Goal: Transaction & Acquisition: Obtain resource

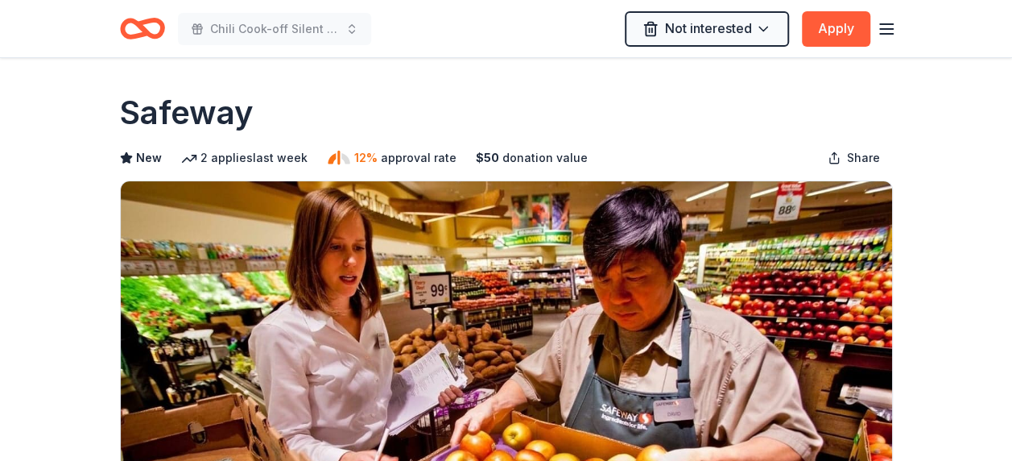
click at [155, 35] on icon "Home" at bounding box center [149, 28] width 25 height 16
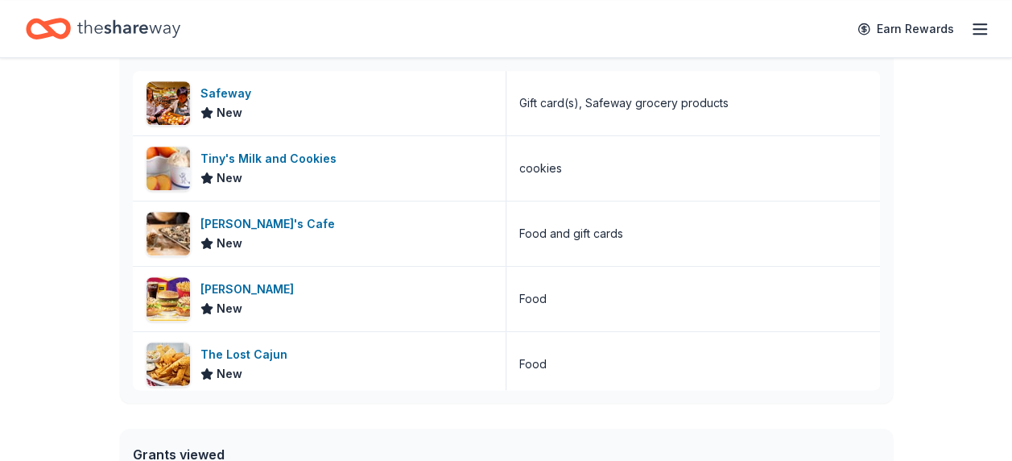
click at [145, 28] on icon "Home" at bounding box center [128, 28] width 103 height 18
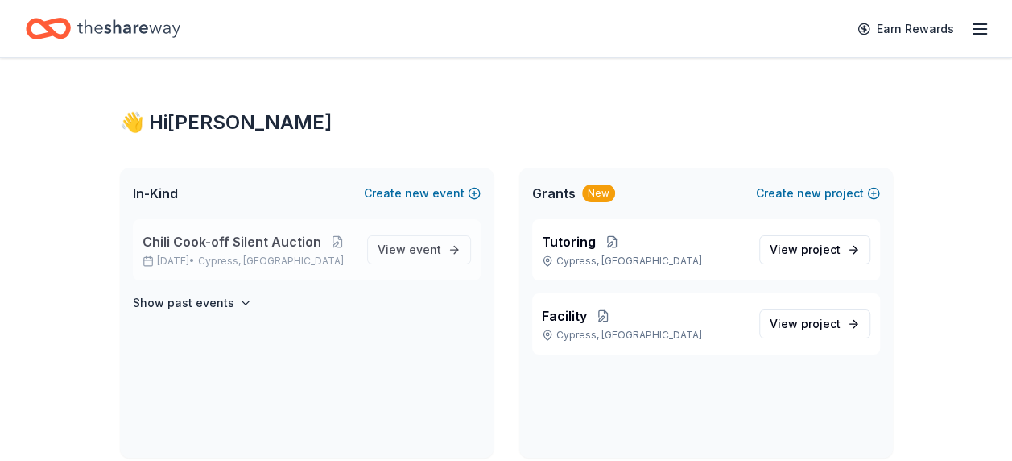
click at [201, 248] on span "Chili Cook-off Silent Auction" at bounding box center [232, 241] width 179 height 19
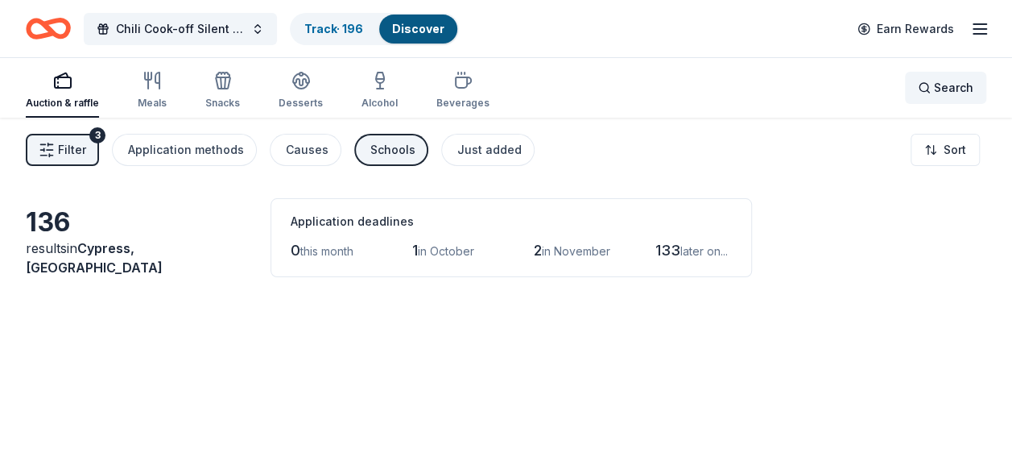
click at [934, 89] on div "Search" at bounding box center [946, 87] width 56 height 19
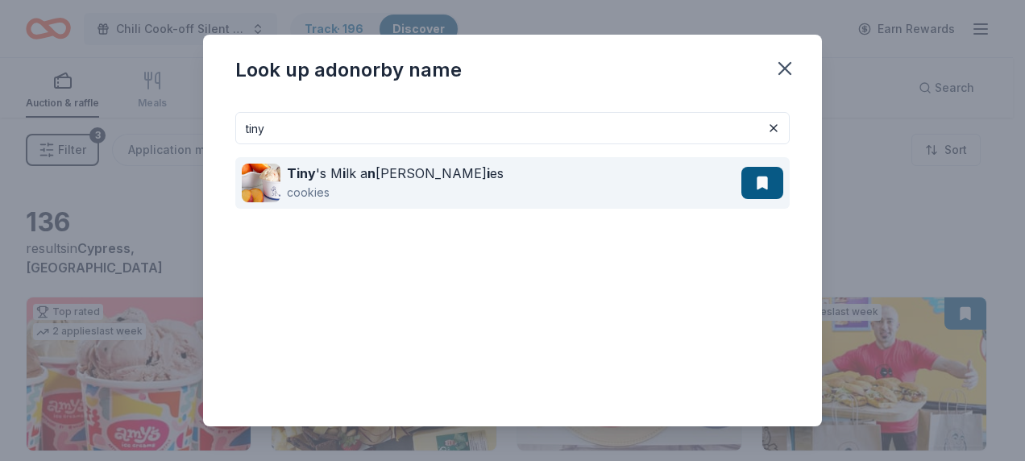
type input "tiny"
click at [295, 185] on div "cookies" at bounding box center [395, 192] width 217 height 19
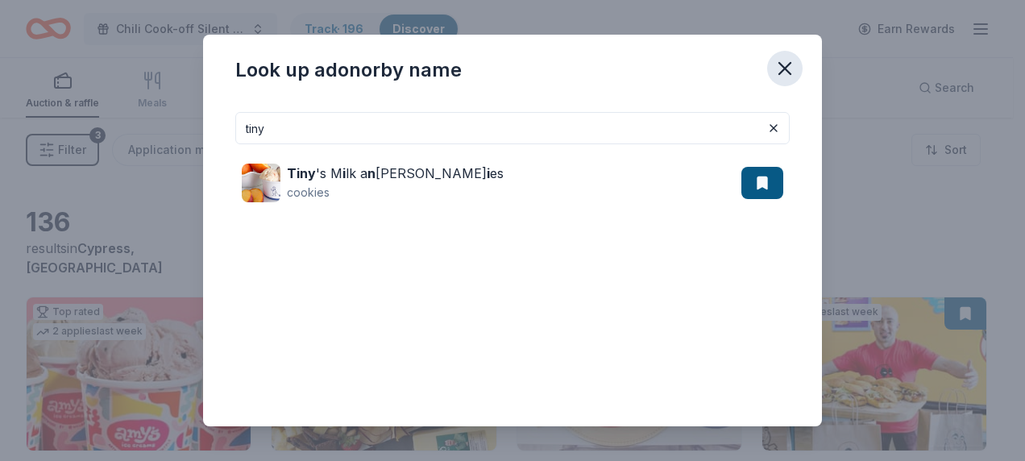
click at [787, 55] on button "button" at bounding box center [784, 68] width 35 height 35
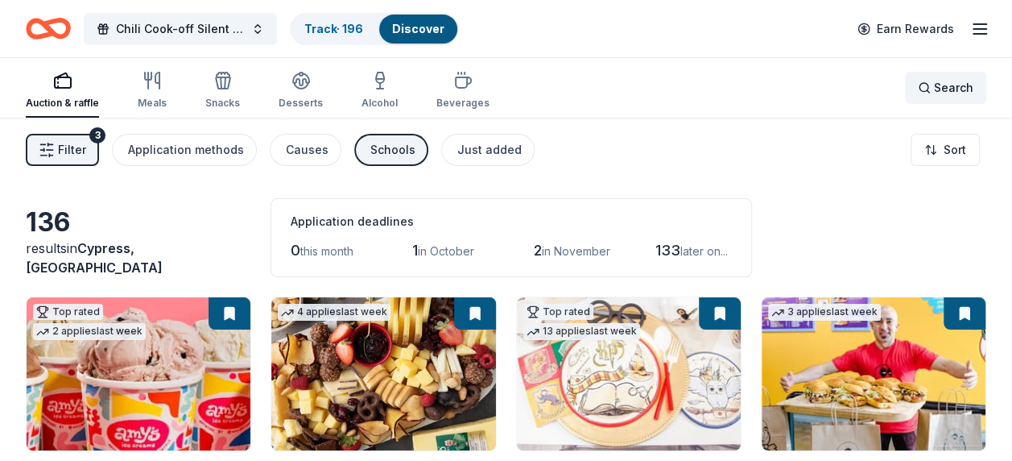
click at [933, 83] on div "Search" at bounding box center [946, 87] width 56 height 19
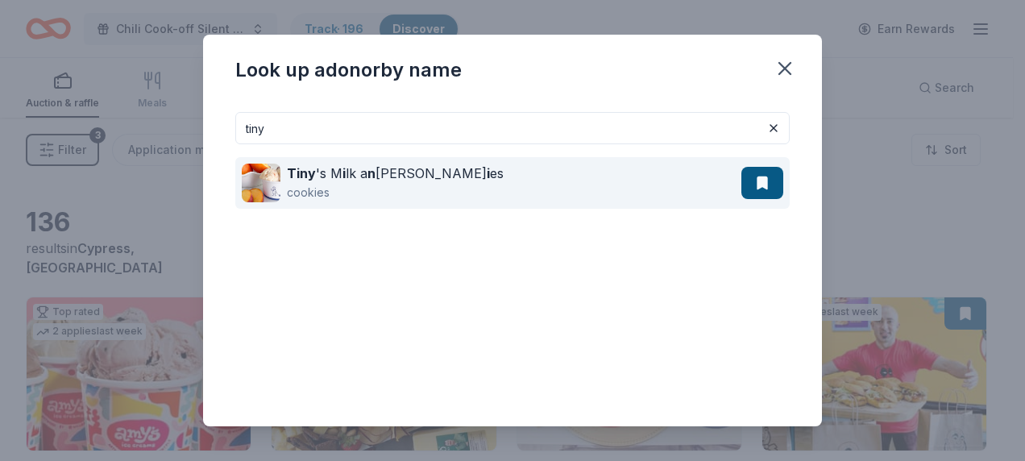
type input "tiny"
click at [376, 177] on div "Tiny 's M i lk a n d Cook i es" at bounding box center [395, 173] width 217 height 19
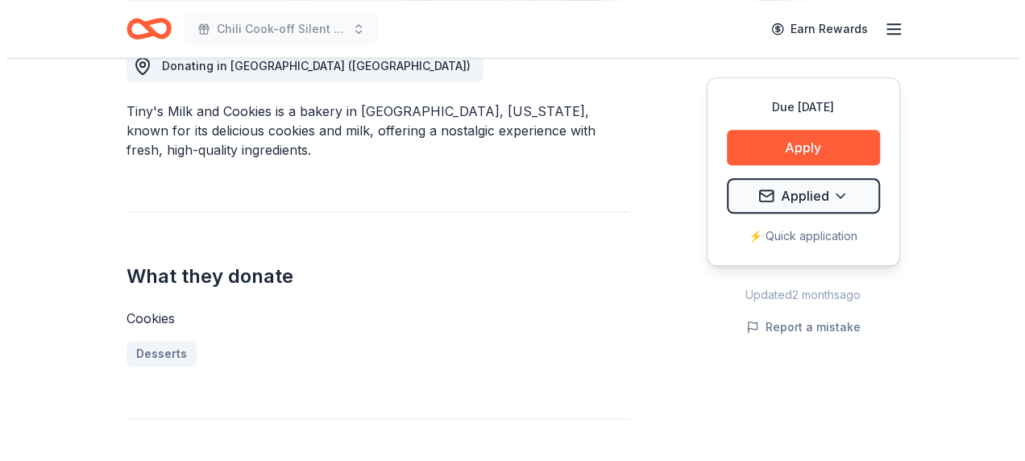
scroll to position [483, 0]
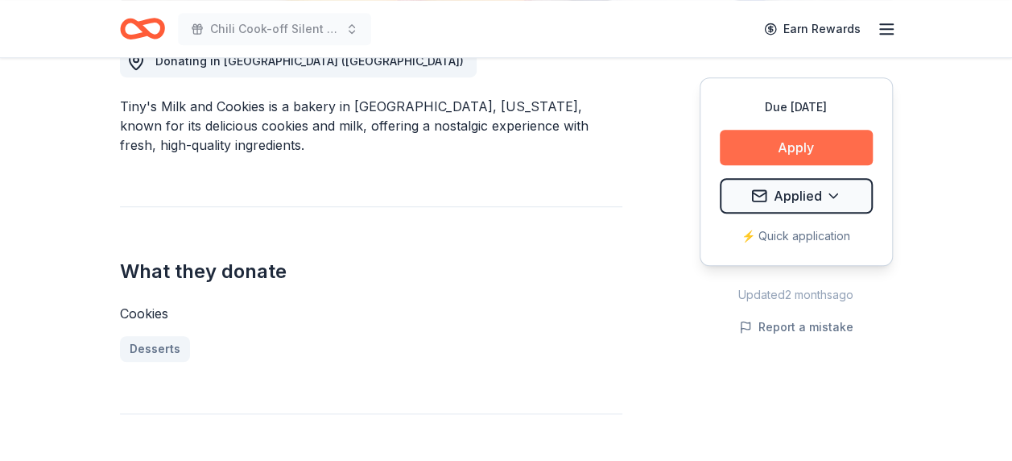
click at [801, 143] on button "Apply" at bounding box center [796, 147] width 153 height 35
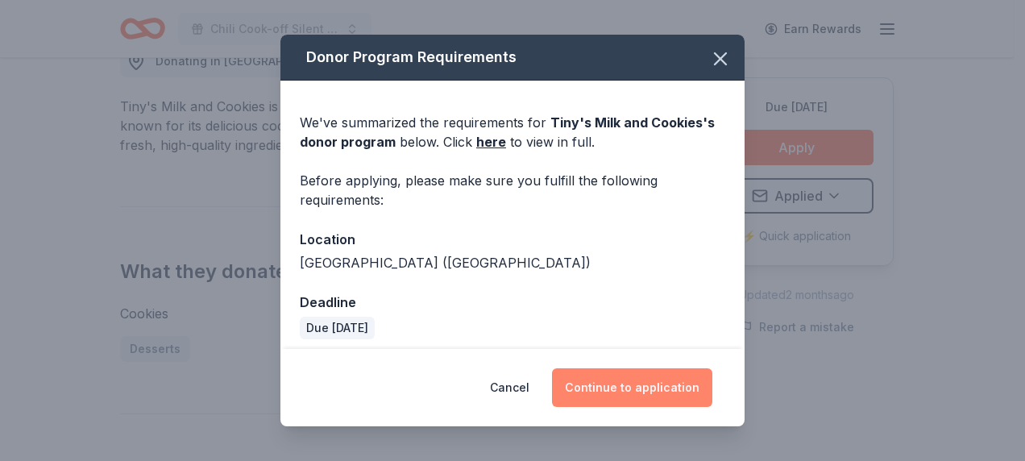
click at [646, 382] on button "Continue to application" at bounding box center [632, 387] width 160 height 39
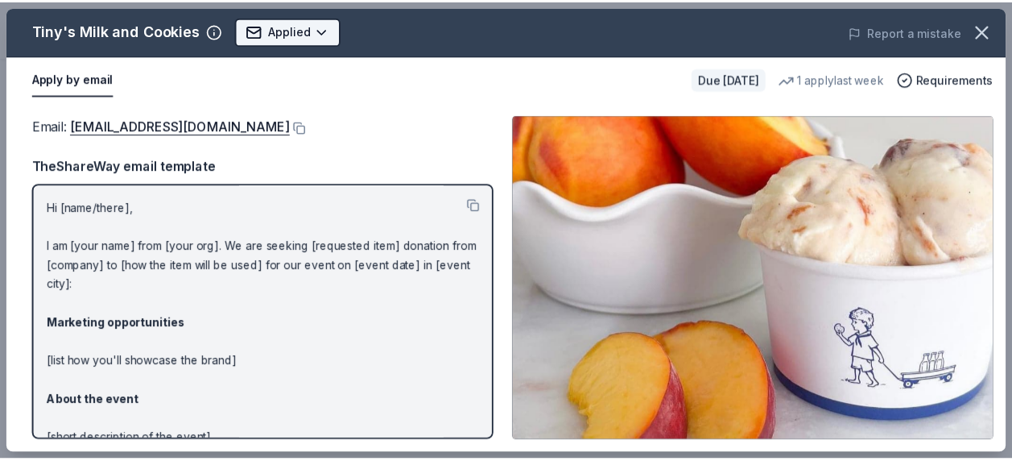
scroll to position [0, 0]
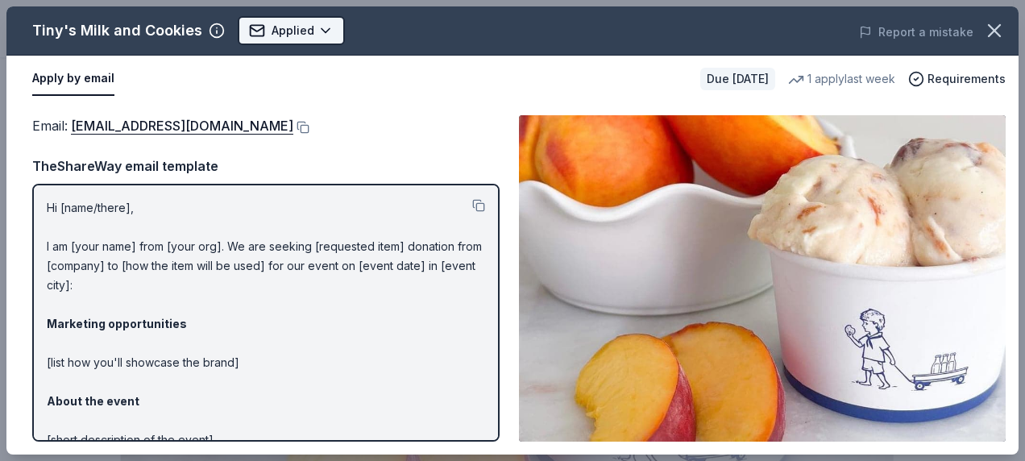
click at [311, 27] on body "Chili Cook-off Silent Auction Earn Rewards Due in 167 days Share Tiny's Milk an…" at bounding box center [506, 230] width 1012 height 461
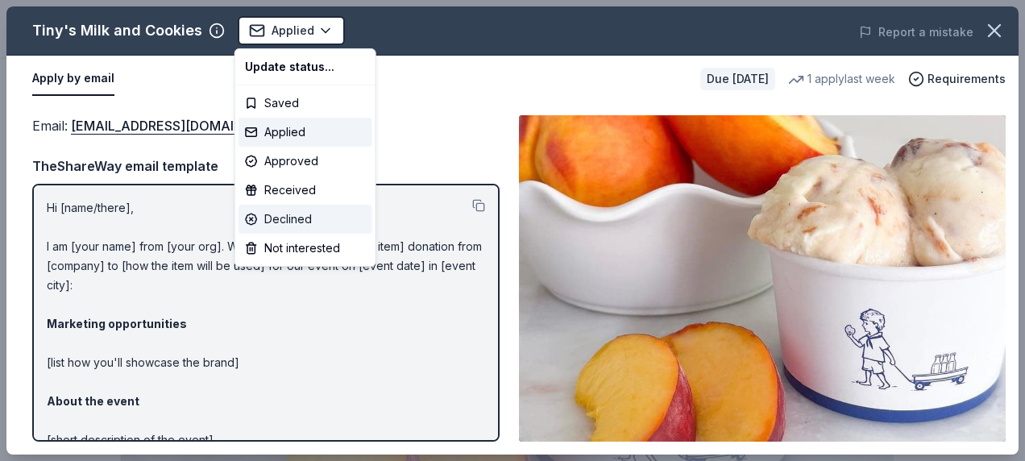
click at [298, 214] on div "Declined" at bounding box center [305, 219] width 134 height 29
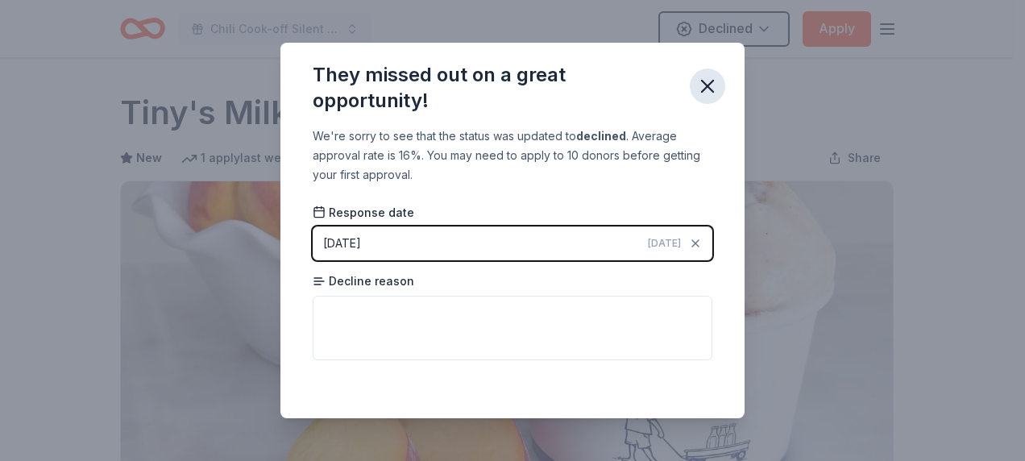
click at [714, 84] on icon "button" at bounding box center [707, 86] width 23 height 23
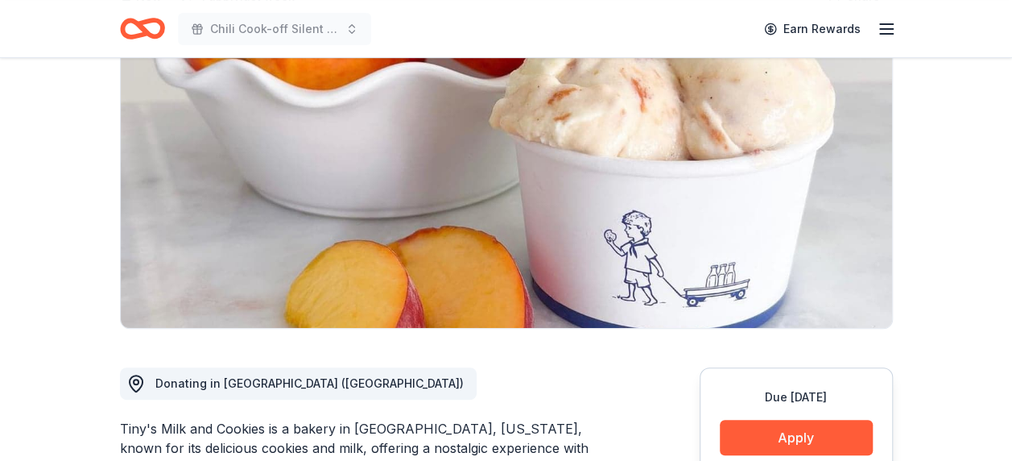
scroll to position [161, 0]
click at [139, 20] on icon "Home" at bounding box center [142, 29] width 45 height 38
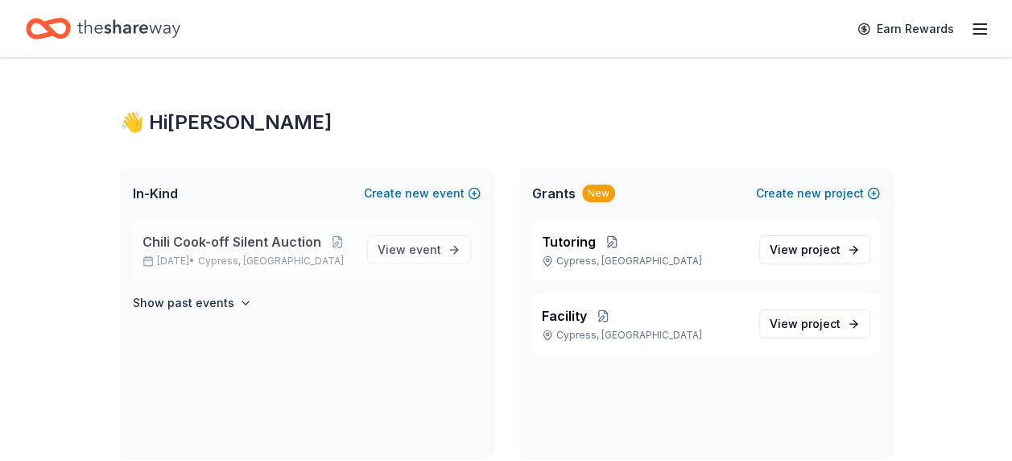
click at [247, 236] on span "Chili Cook-off Silent Auction" at bounding box center [232, 241] width 179 height 19
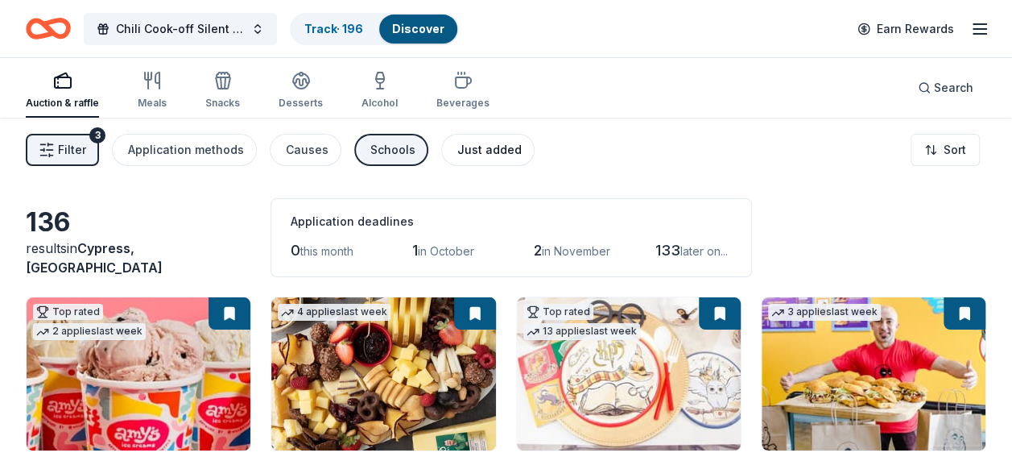
click at [474, 145] on div "Just added" at bounding box center [489, 149] width 64 height 19
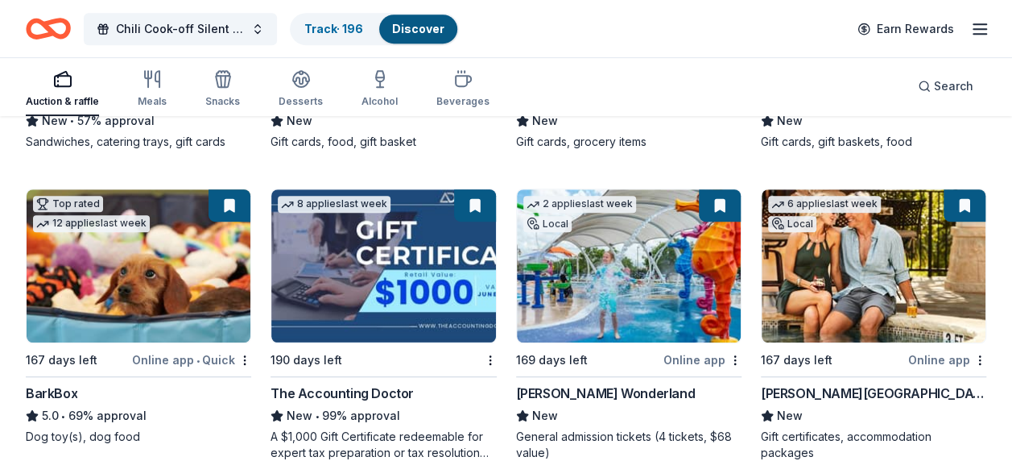
scroll to position [483, 0]
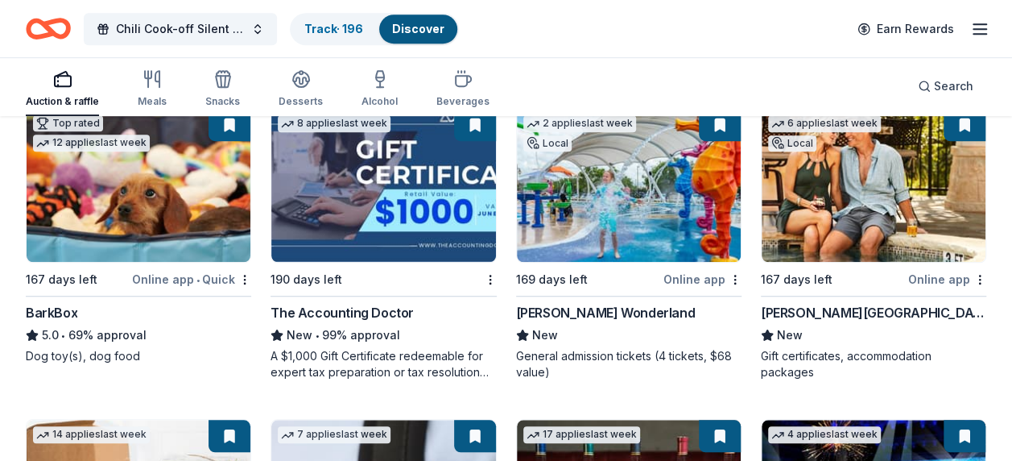
click at [569, 220] on img at bounding box center [629, 185] width 224 height 153
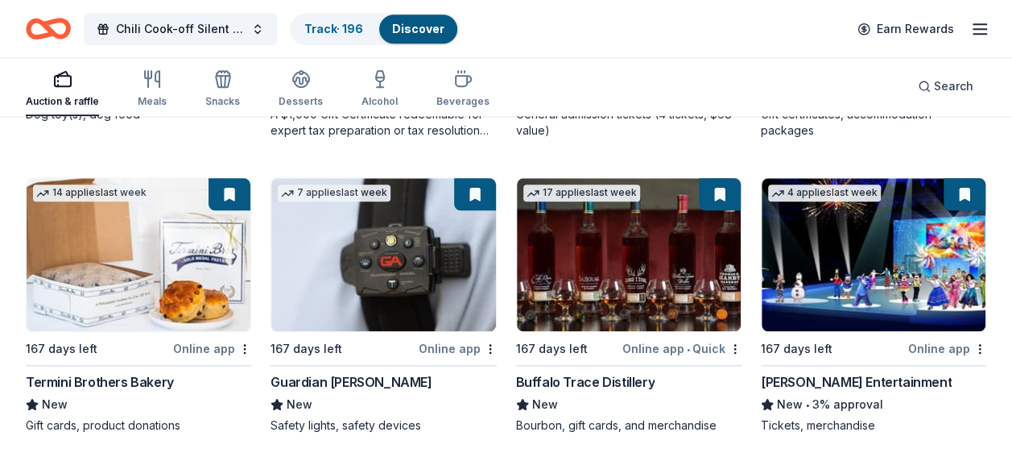
scroll to position [728, 0]
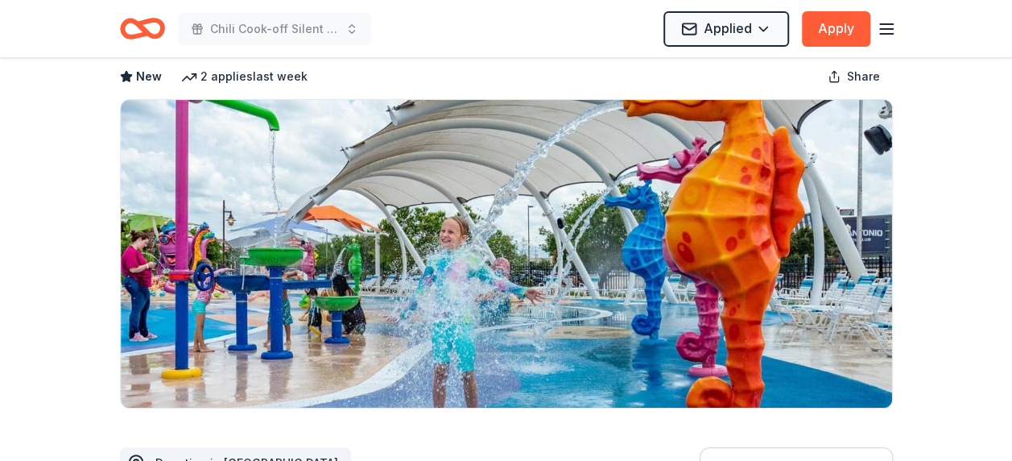
scroll to position [81, 0]
